Goal: Transaction & Acquisition: Purchase product/service

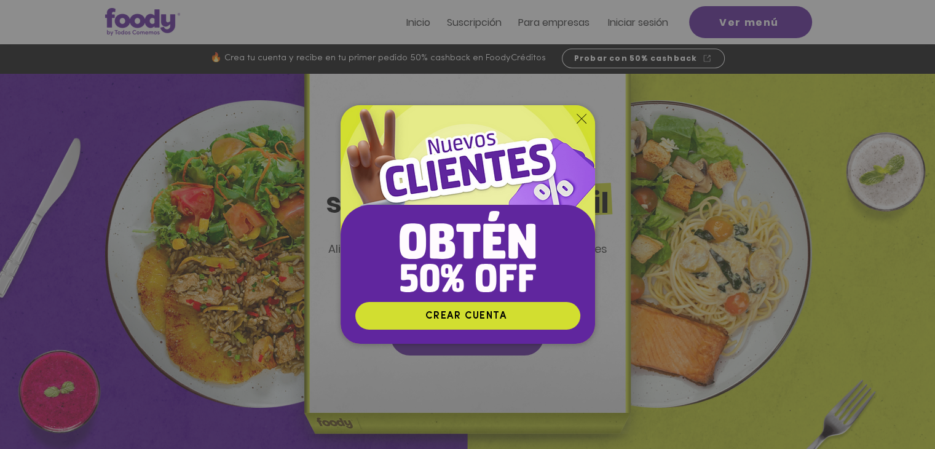
click at [578, 119] on icon "Volver al sitio" at bounding box center [581, 119] width 10 height 10
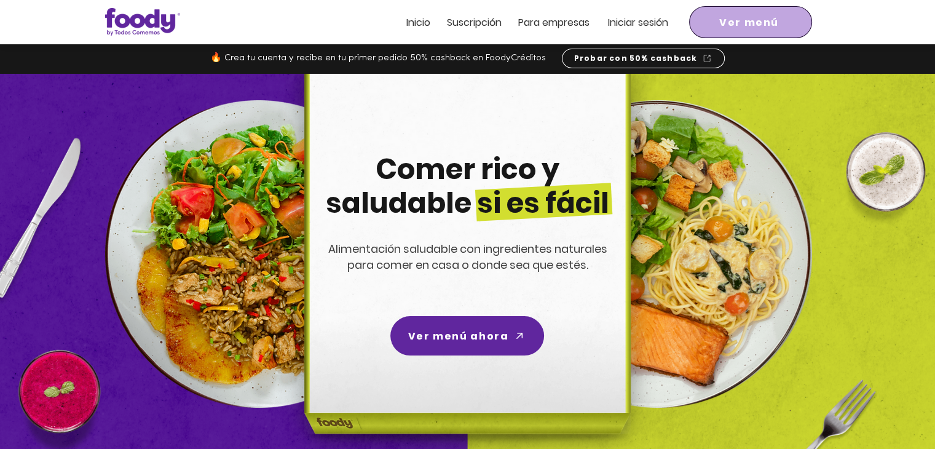
click at [705, 31] on span "Ver menú" at bounding box center [750, 22] width 118 height 27
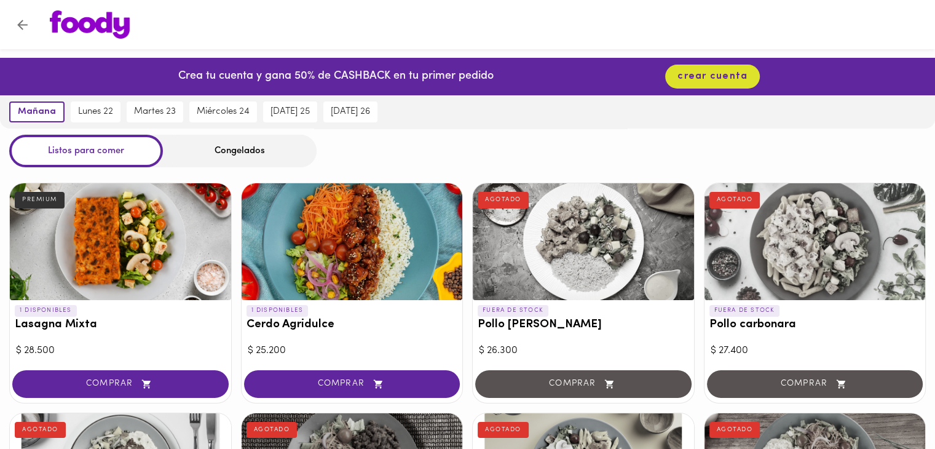
click at [250, 157] on div "Congelados" at bounding box center [240, 151] width 154 height 33
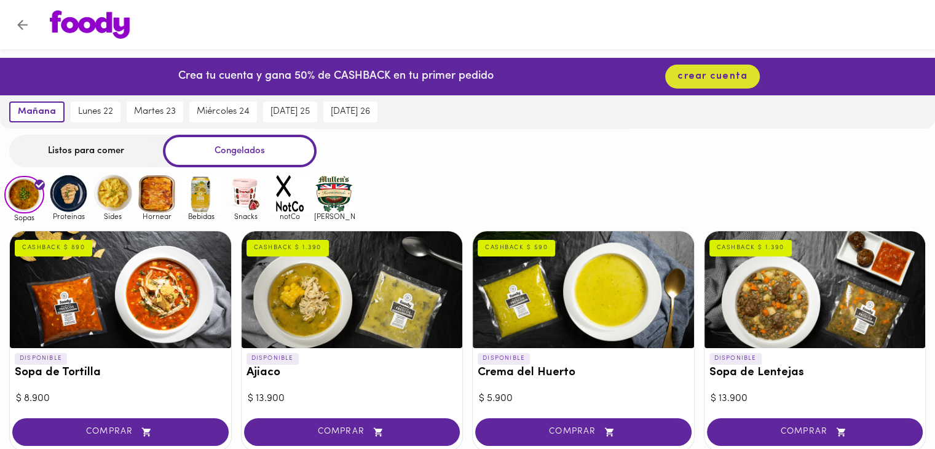
click at [116, 155] on div "Listos para comer" at bounding box center [86, 151] width 154 height 33
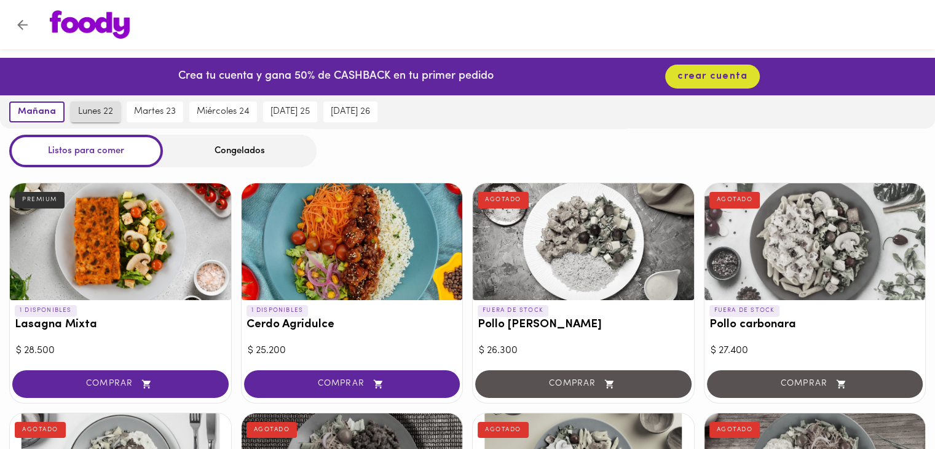
click at [93, 112] on span "lunes 22" at bounding box center [95, 111] width 35 height 11
